Goal: Use online tool/utility: Utilize a website feature to perform a specific function

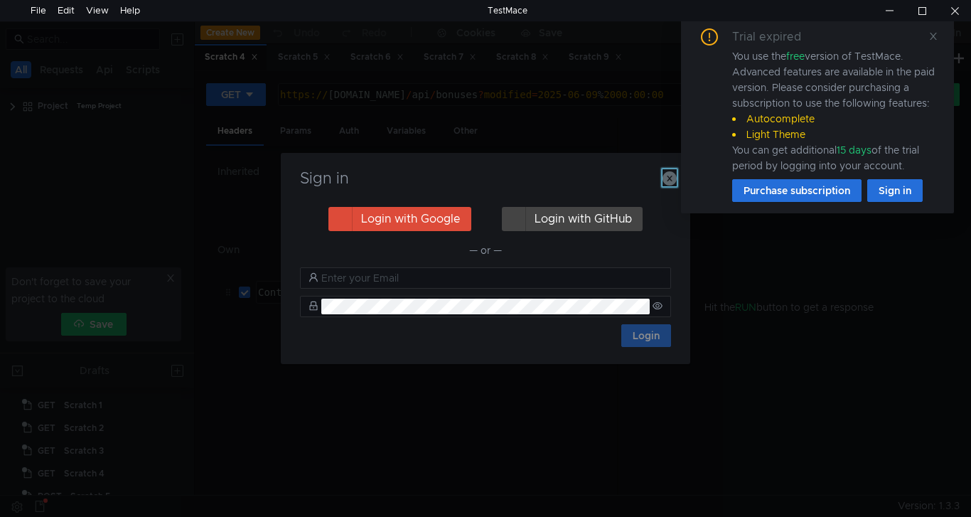
click at [669, 177] on icon "button" at bounding box center [669, 178] width 14 height 14
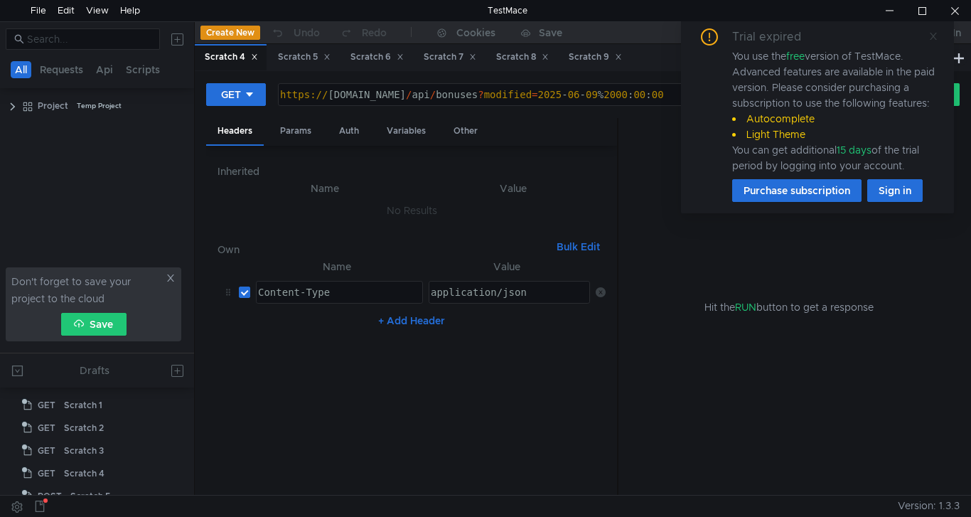
click at [929, 40] on icon at bounding box center [933, 36] width 10 height 10
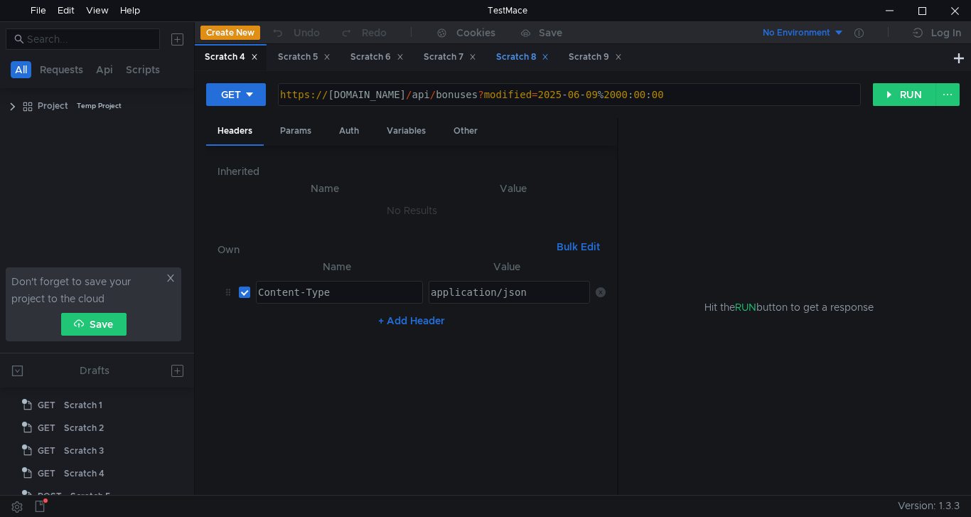
click at [526, 57] on div "Scratch 8" at bounding box center [522, 57] width 53 height 15
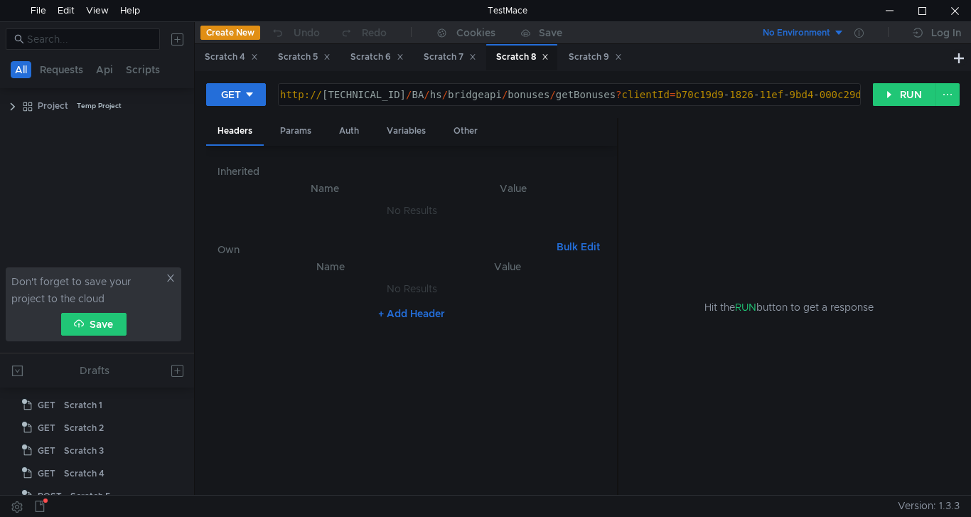
scroll to position [104, 0]
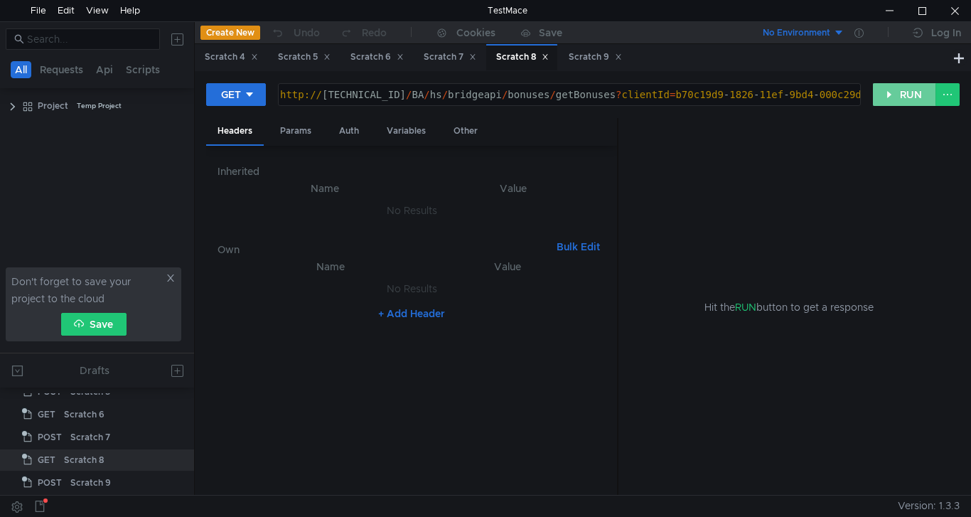
click at [902, 93] on button "RUN" at bounding box center [904, 94] width 63 height 23
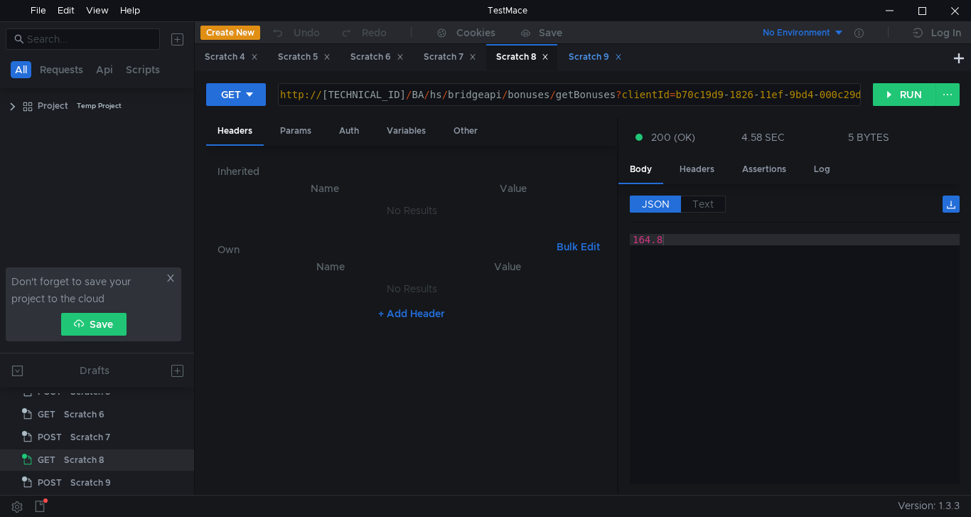
click at [600, 57] on div "Scratch 9" at bounding box center [594, 57] width 53 height 15
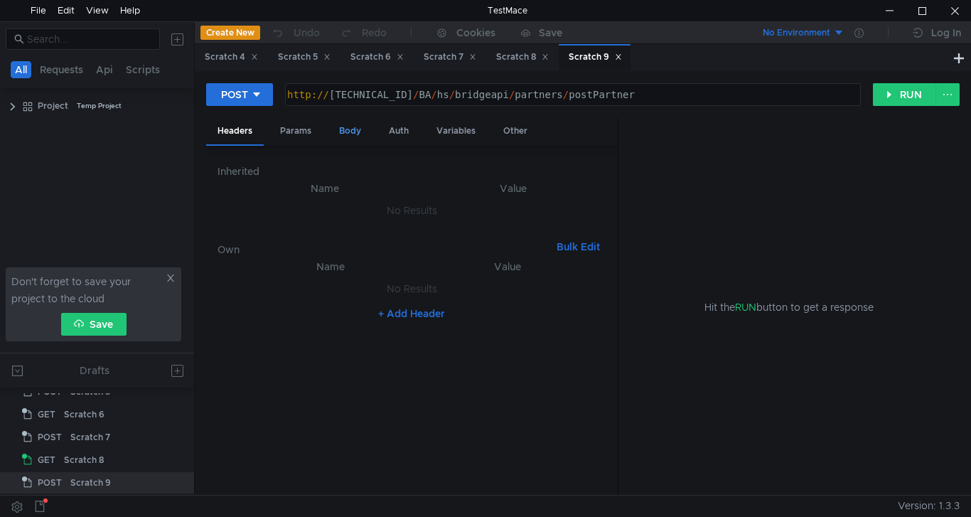
click at [357, 133] on div "Body" at bounding box center [350, 131] width 45 height 26
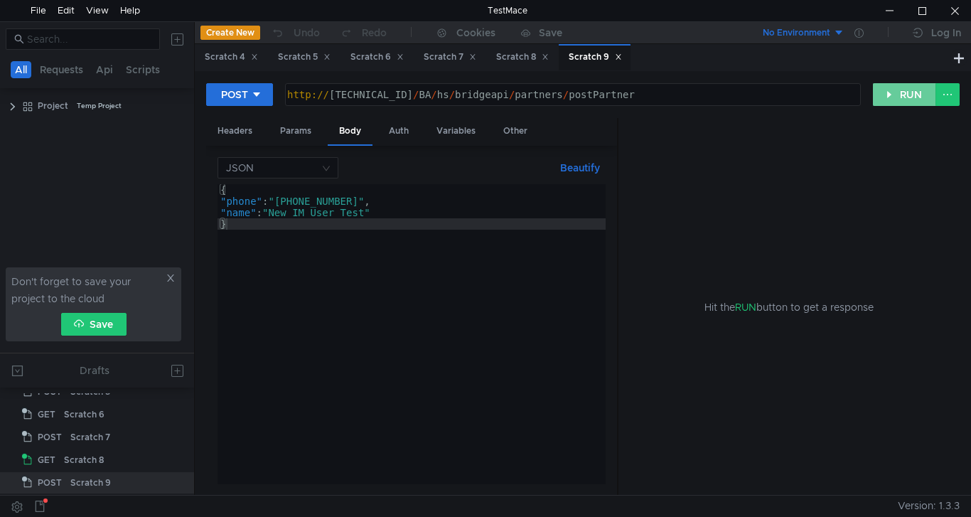
click at [920, 93] on button "RUN" at bounding box center [904, 94] width 63 height 23
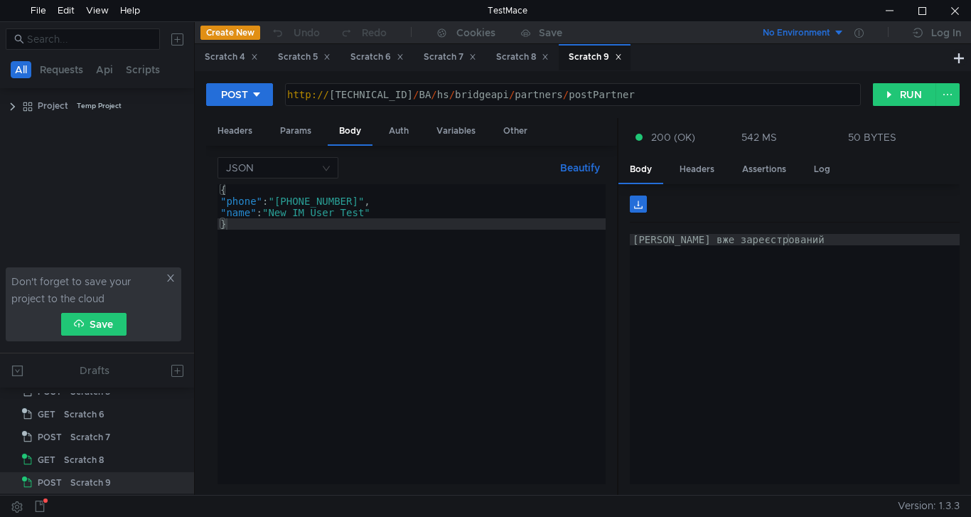
click at [374, 202] on div "{ "phone" : "[PHONE_NUMBER]" , "name" : "New IM User Test" }" at bounding box center [411, 345] width 388 height 323
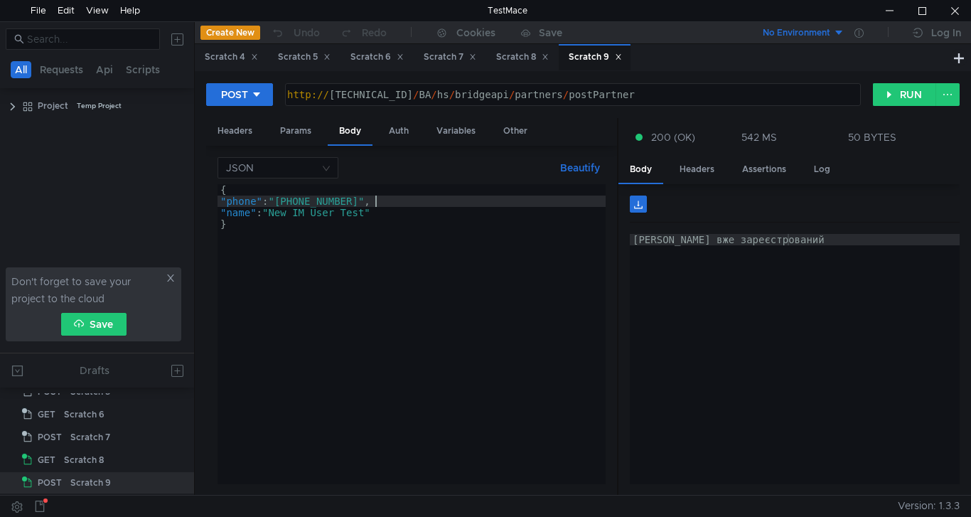
scroll to position [0, 11]
type textarea ""phone": "[PHONE_NUMBER]","
click at [895, 92] on button "RUN" at bounding box center [904, 94] width 63 height 23
